Goal: Task Accomplishment & Management: Manage account settings

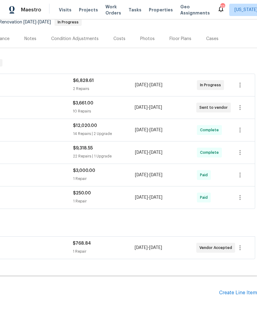
scroll to position [65, 91]
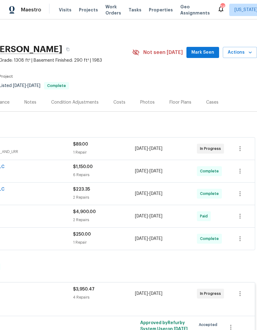
scroll to position [0, 91]
click at [87, 10] on span "Projects" at bounding box center [88, 10] width 19 height 6
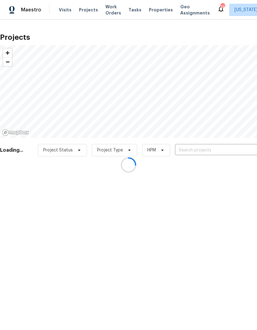
click at [205, 149] on div at bounding box center [128, 165] width 257 height 330
click at [193, 152] on div at bounding box center [128, 165] width 257 height 330
click at [199, 149] on div at bounding box center [128, 165] width 257 height 330
click at [191, 151] on div at bounding box center [128, 165] width 257 height 330
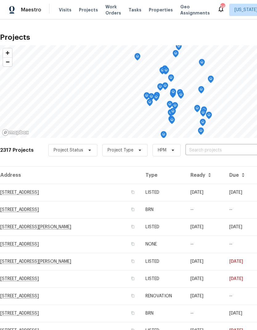
click at [201, 152] on input "text" at bounding box center [221, 151] width 71 height 10
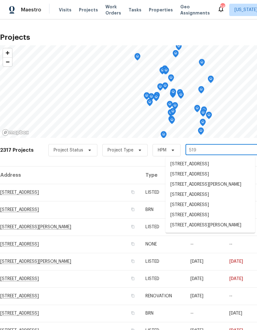
type input "519 n"
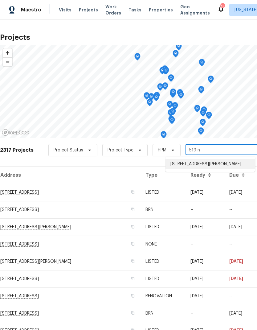
click at [206, 168] on li "519 N Armistead St Apt T1, Alexandria, VA 22312" at bounding box center [211, 164] width 90 height 10
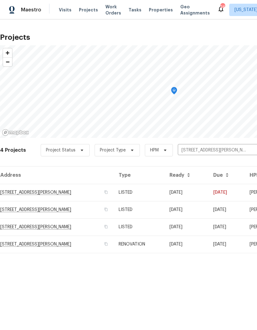
click at [164, 193] on td "LISTED" at bounding box center [139, 192] width 51 height 17
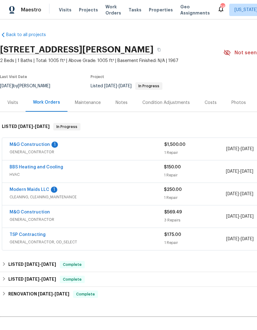
click at [46, 145] on link "M&G Construction" at bounding box center [30, 144] width 40 height 4
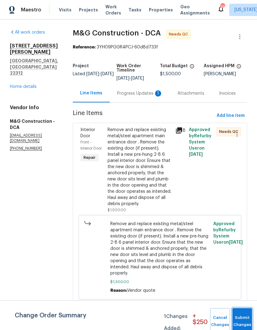
click at [244, 320] on span "Submit Changes" at bounding box center [243, 321] width 14 height 14
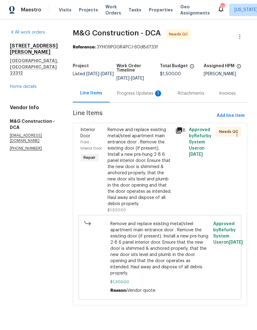
click at [142, 166] on div "Remove and replace existing metal/steel apartment main entrance door . Remove t…" at bounding box center [140, 167] width 64 height 80
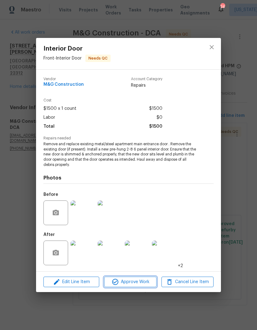
click at [142, 282] on span "Approve Work" at bounding box center [130, 282] width 48 height 8
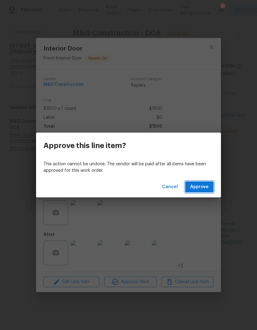
click at [203, 189] on span "Approve" at bounding box center [199, 187] width 18 height 8
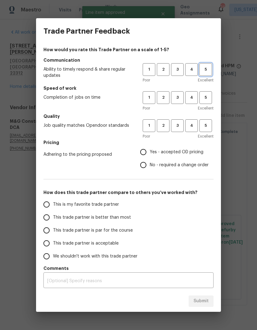
click at [208, 72] on span "5" at bounding box center [205, 69] width 11 height 7
click at [208, 97] on span "5" at bounding box center [205, 97] width 11 height 7
click at [204, 123] on span "5" at bounding box center [205, 125] width 11 height 7
click at [142, 154] on input "Yes - accepted OD pricing" at bounding box center [143, 152] width 13 height 13
radio input "true"
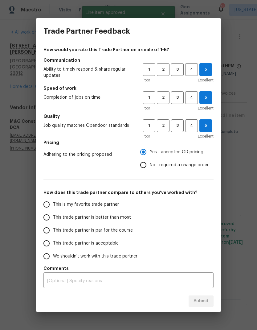
click at [46, 202] on input "This is my favorite trade partner" at bounding box center [46, 204] width 13 height 13
click at [200, 296] on button "Submit" at bounding box center [201, 300] width 25 height 11
radio input "true"
radio input "false"
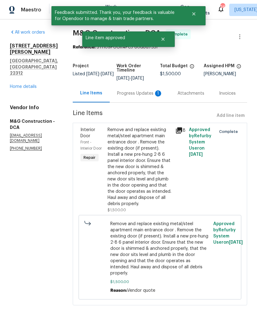
click at [143, 96] on div "Progress Updates 1" at bounding box center [140, 93] width 46 height 6
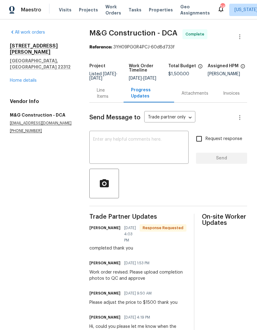
click at [168, 151] on textarea at bounding box center [139, 148] width 92 height 22
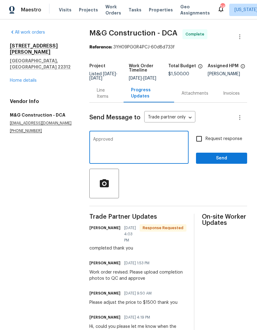
type textarea "Approved"
click at [199, 145] on input "Request response" at bounding box center [199, 138] width 13 height 13
checkbox input "true"
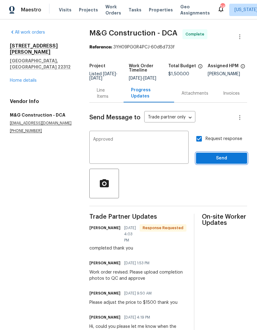
click at [219, 162] on span "Send" at bounding box center [221, 158] width 41 height 8
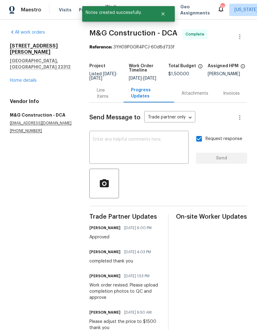
click at [33, 78] on link "Home details" at bounding box center [23, 80] width 27 height 4
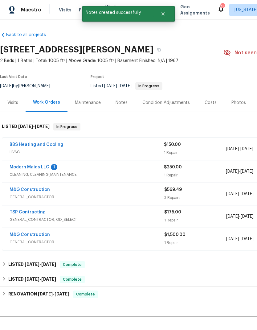
click at [40, 168] on link "Modern Maids LLC" at bounding box center [30, 167] width 40 height 4
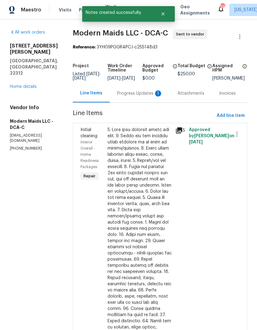
click at [144, 96] on div "Progress Updates 1" at bounding box center [140, 93] width 46 height 6
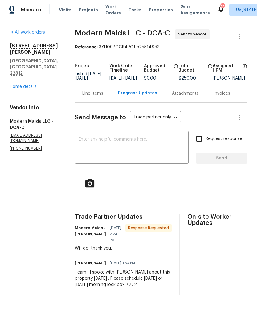
click at [29, 84] on link "Home details" at bounding box center [23, 86] width 27 height 4
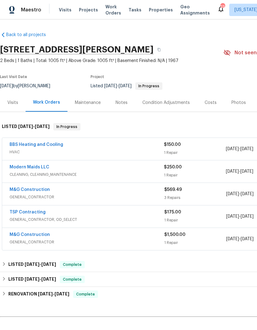
click at [39, 169] on link "Modern Maids LLC" at bounding box center [30, 167] width 40 height 4
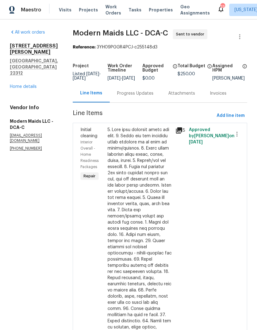
click at [140, 96] on div "Progress Updates" at bounding box center [135, 93] width 36 height 6
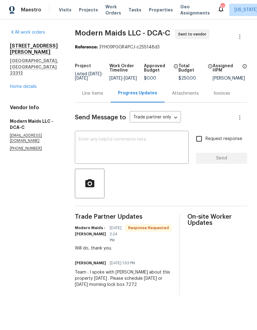
click at [95, 96] on div "Line Items" at bounding box center [92, 93] width 21 height 6
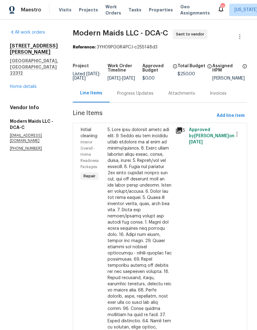
click at [180, 131] on icon at bounding box center [178, 130] width 7 height 7
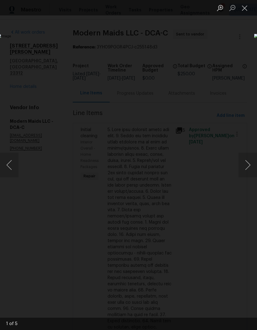
click at [247, 165] on button "Next image" at bounding box center [248, 165] width 18 height 25
click at [245, 164] on button "Next image" at bounding box center [248, 165] width 18 height 25
click at [245, 160] on button "Next image" at bounding box center [248, 165] width 18 height 25
click at [244, 160] on button "Next image" at bounding box center [248, 165] width 18 height 25
click at [246, 165] on button "Next image" at bounding box center [248, 165] width 18 height 25
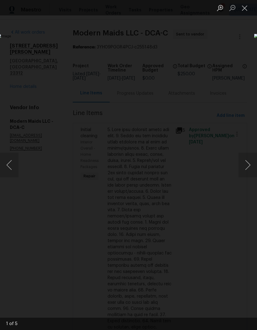
click at [203, 282] on div "Lightbox" at bounding box center [128, 165] width 257 height 330
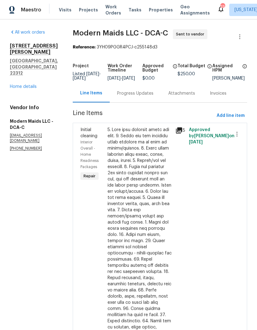
click at [27, 84] on link "Home details" at bounding box center [23, 86] width 27 height 4
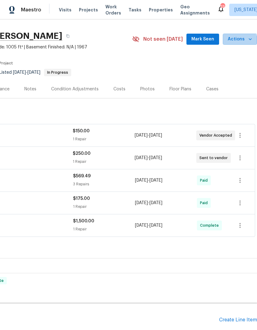
scroll to position [14, 91]
click at [247, 40] on span "Actions" at bounding box center [240, 39] width 24 height 8
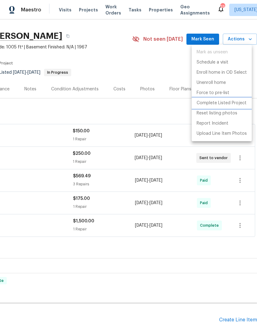
click at [206, 103] on p "Complete Listed Project" at bounding box center [222, 103] width 50 height 6
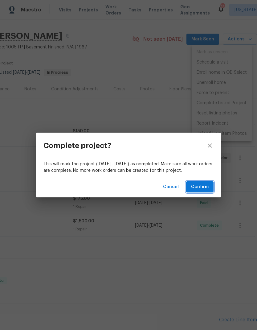
click at [207, 189] on span "Confirm" at bounding box center [200, 187] width 18 height 8
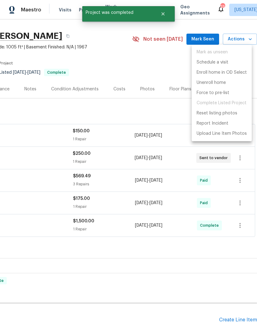
click at [147, 116] on div at bounding box center [128, 165] width 257 height 330
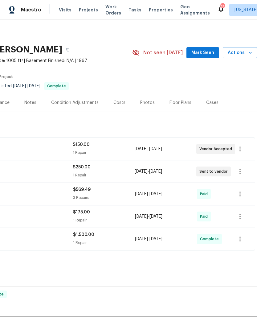
scroll to position [0, 91]
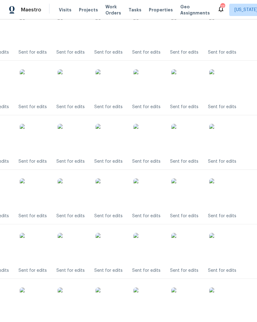
scroll to position [1634, 44]
